Goal: Task Accomplishment & Management: Use online tool/utility

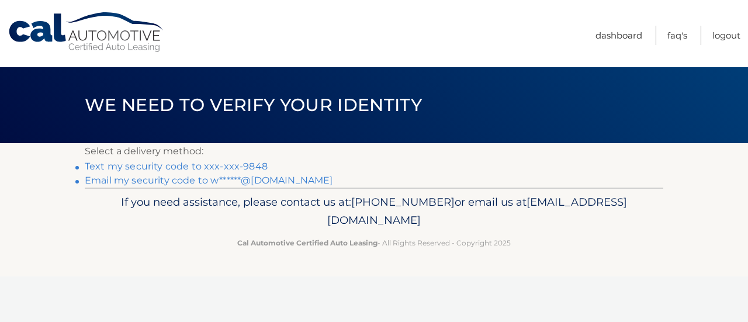
click at [139, 165] on link "Text my security code to xxx-xxx-9848" at bounding box center [176, 166] width 183 height 11
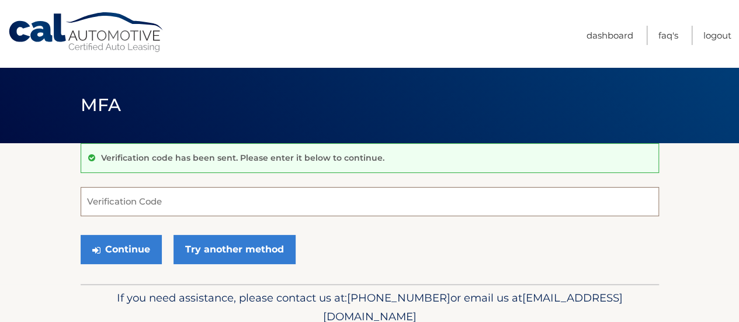
click at [389, 197] on input "Verification Code" at bounding box center [370, 201] width 578 height 29
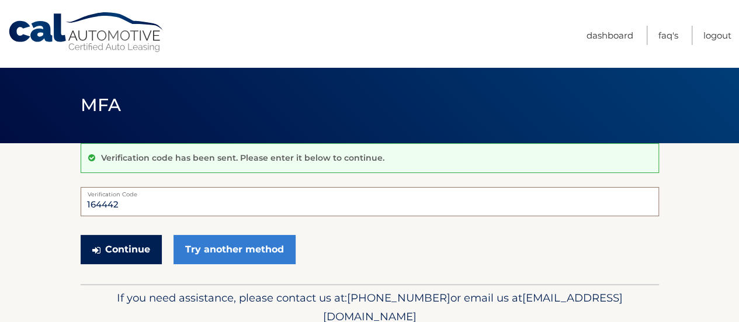
type input "164442"
click at [113, 251] on button "Continue" at bounding box center [121, 249] width 81 height 29
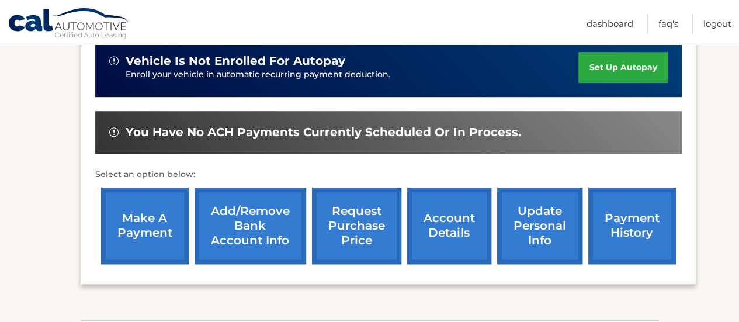
scroll to position [409, 0]
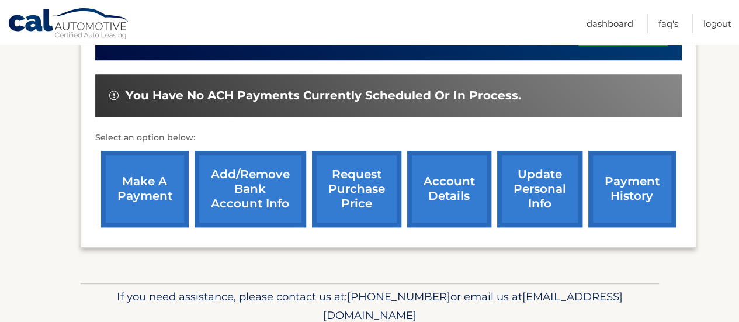
click at [350, 187] on link "request purchase price" at bounding box center [356, 189] width 89 height 77
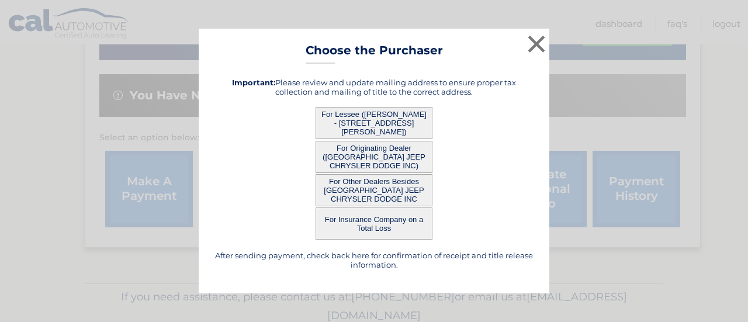
click at [349, 119] on button "For Lessee ([PERSON_NAME] - [STREET_ADDRESS][PERSON_NAME])" at bounding box center [373, 123] width 117 height 32
click at [345, 157] on button "For Originating Dealer ([GEOGRAPHIC_DATA] JEEP CHRYSLER DODGE INC)" at bounding box center [373, 157] width 117 height 32
drag, startPoint x: 349, startPoint y: 189, endPoint x: 353, endPoint y: 203, distance: 14.0
click at [349, 190] on button "For Other Dealers Besides [GEOGRAPHIC_DATA] JEEP CHRYSLER DODGE INC" at bounding box center [373, 190] width 117 height 32
drag, startPoint x: 357, startPoint y: 218, endPoint x: 362, endPoint y: 233, distance: 15.7
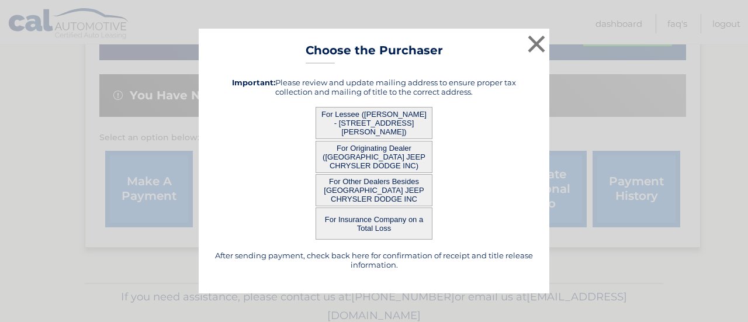
click at [359, 221] on button "For Insurance Company on a Total Loss" at bounding box center [373, 223] width 117 height 32
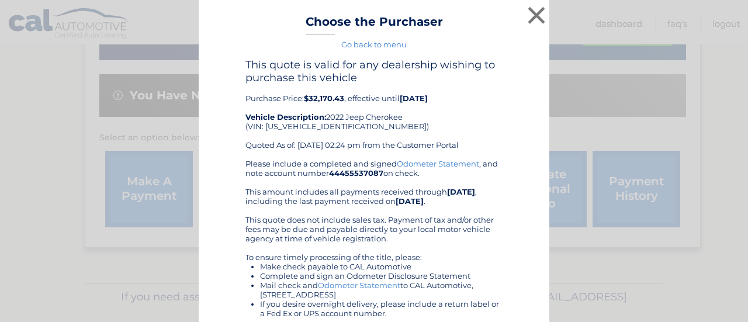
click at [625, 282] on div "× Choose the Purchaser Go back to menu After sending payment, check back here f…" at bounding box center [374, 237] width 738 height 475
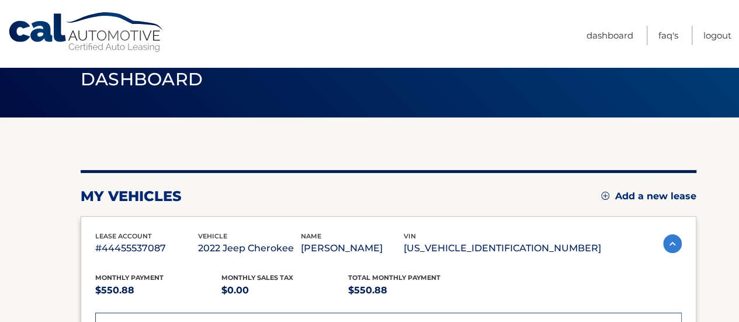
scroll to position [0, 0]
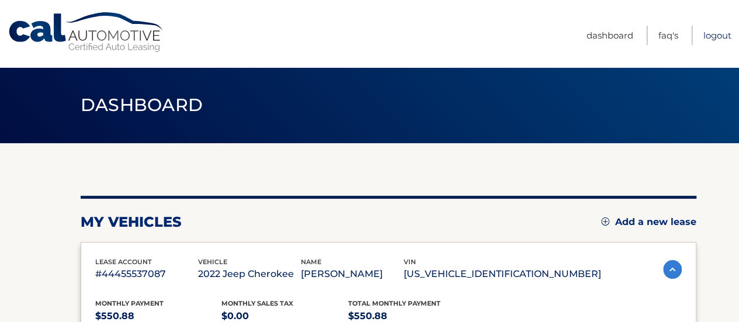
click at [703, 33] on link "Logout" at bounding box center [717, 35] width 28 height 19
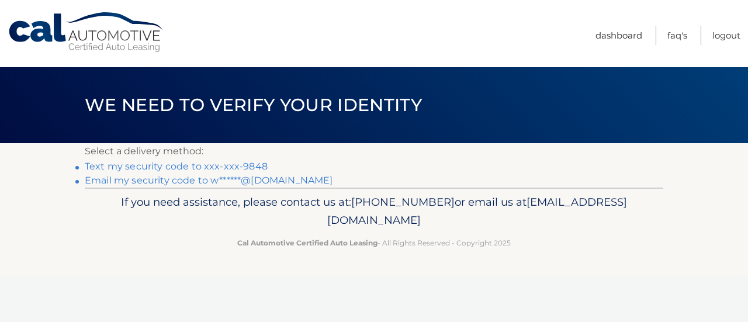
click at [244, 166] on link "Text my security code to xxx-xxx-9848" at bounding box center [176, 166] width 183 height 11
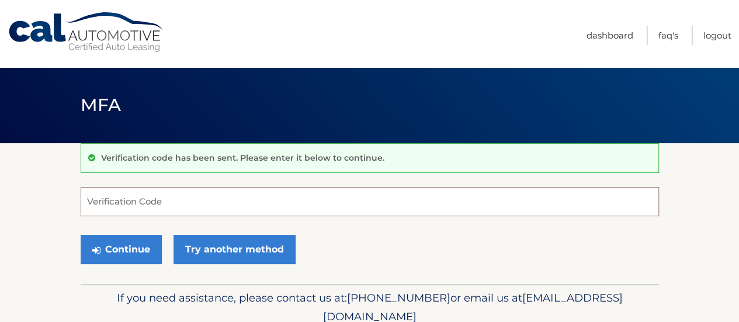
click at [182, 205] on input "Verification Code" at bounding box center [370, 201] width 578 height 29
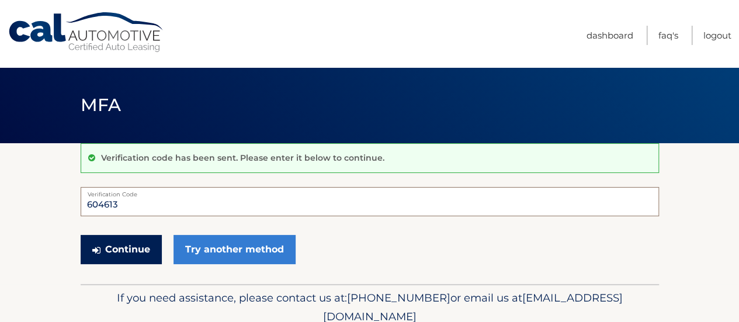
type input "604613"
click at [128, 249] on button "Continue" at bounding box center [121, 249] width 81 height 29
